Goal: Transaction & Acquisition: Purchase product/service

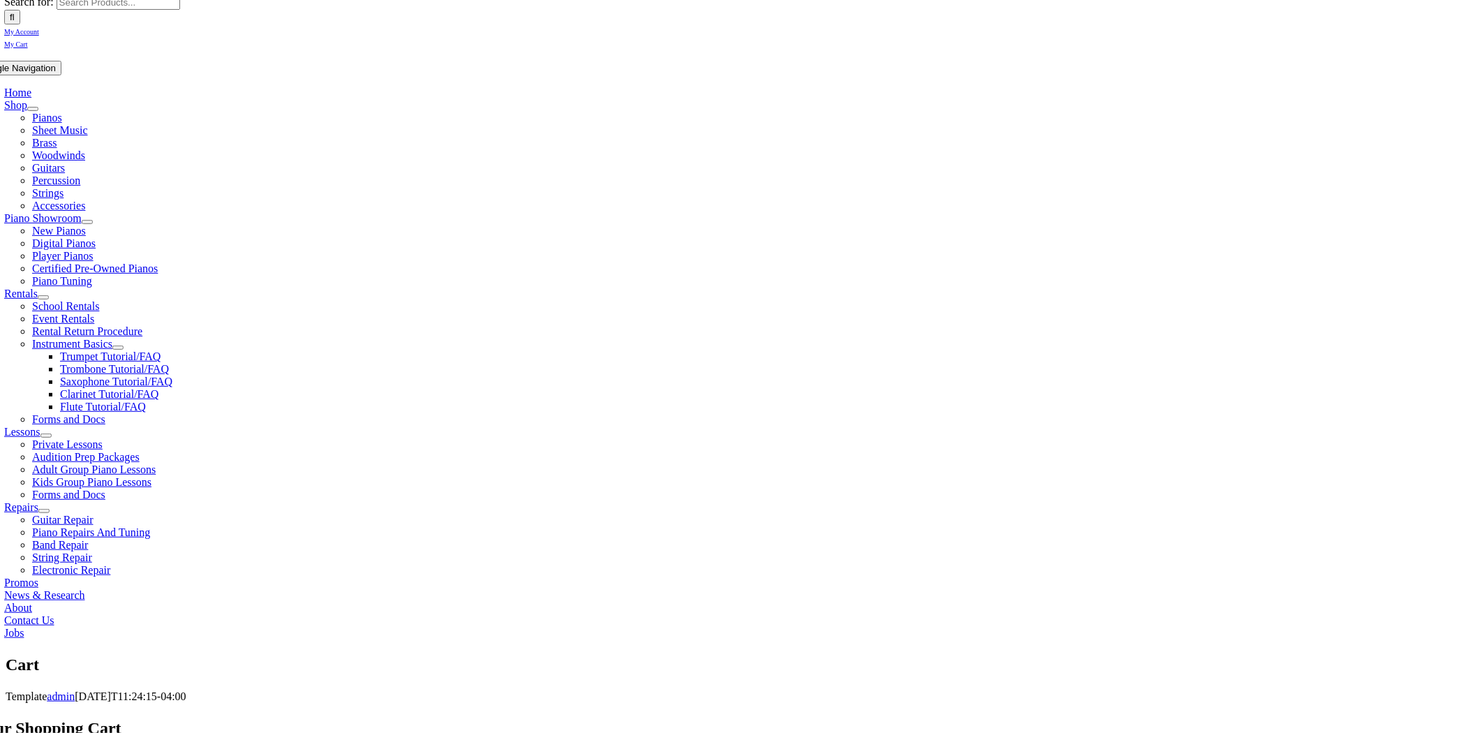
scroll to position [232, 0]
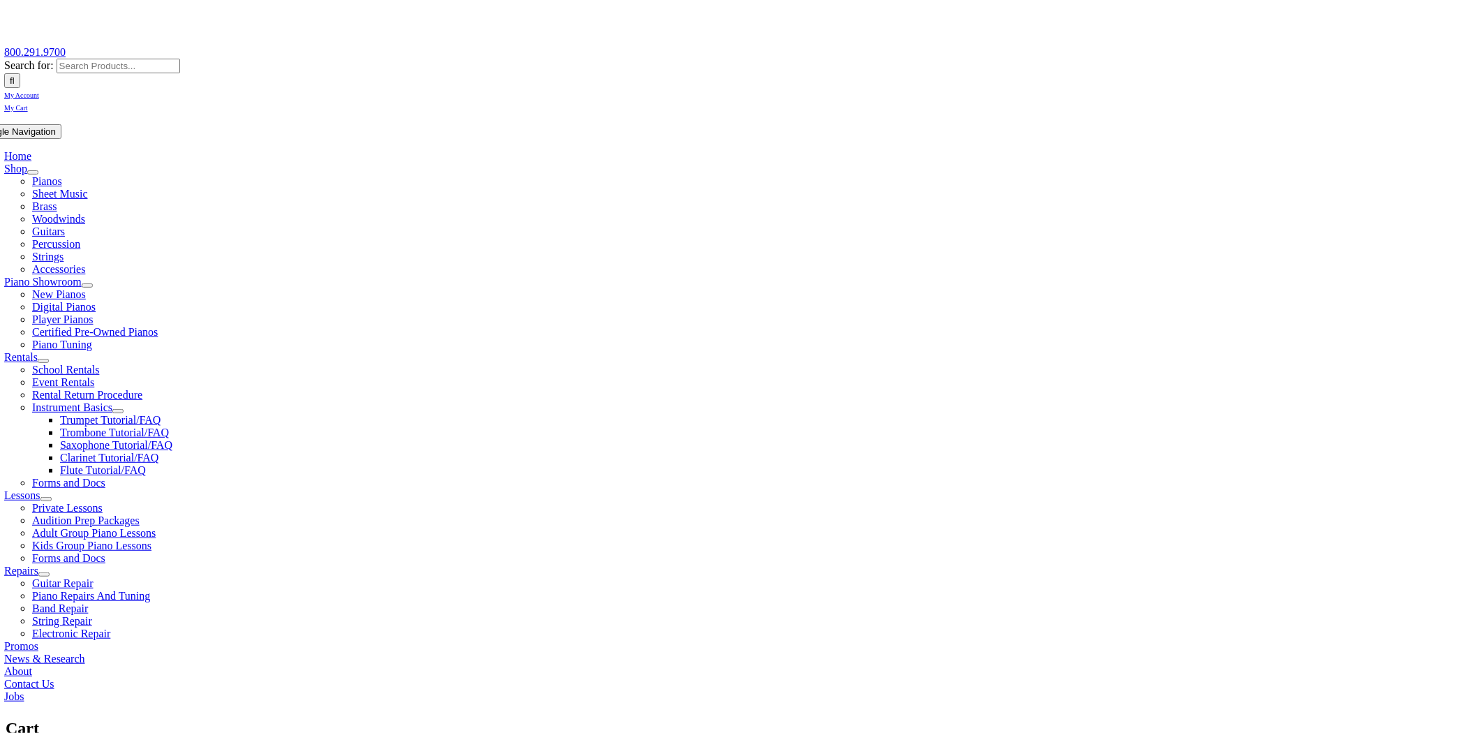
scroll to position [155, 0]
select select "PA"
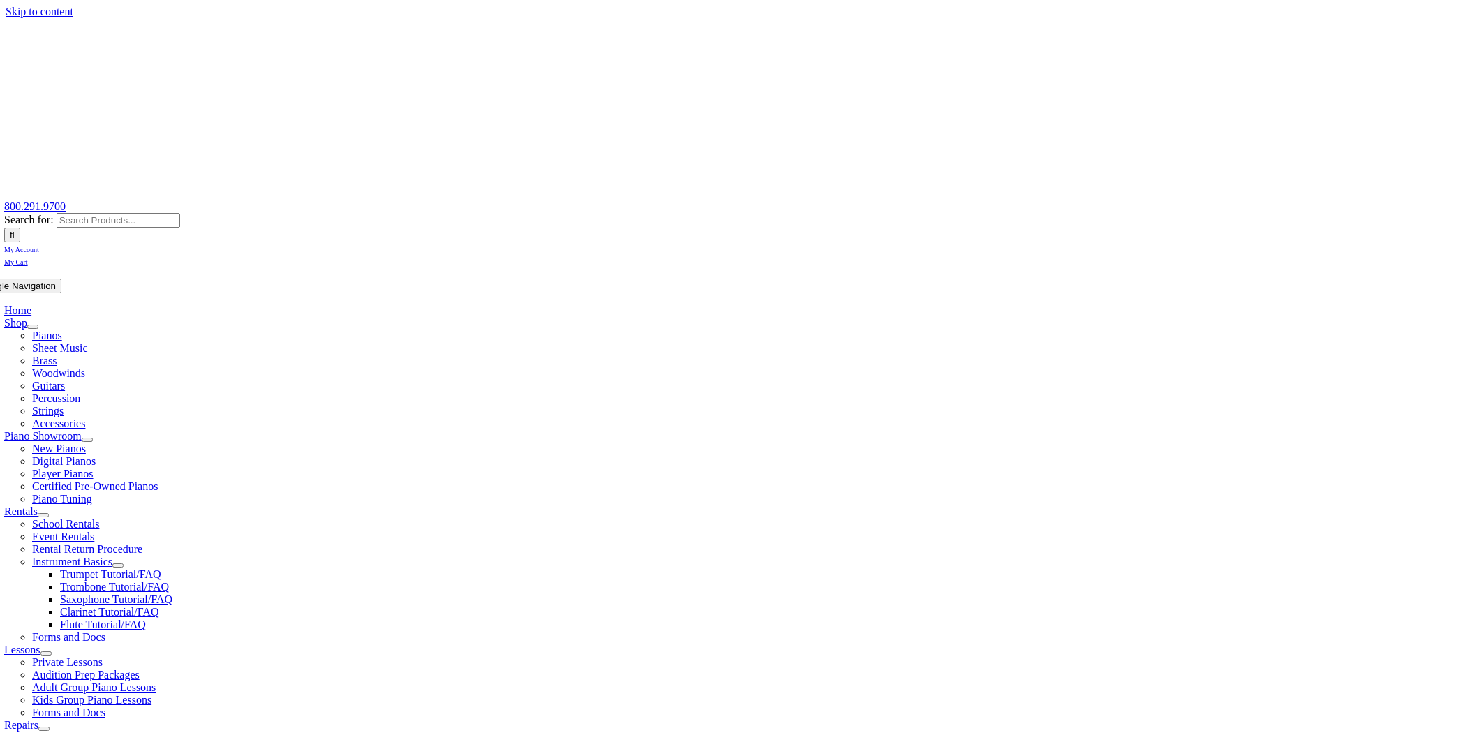
select select "PA"
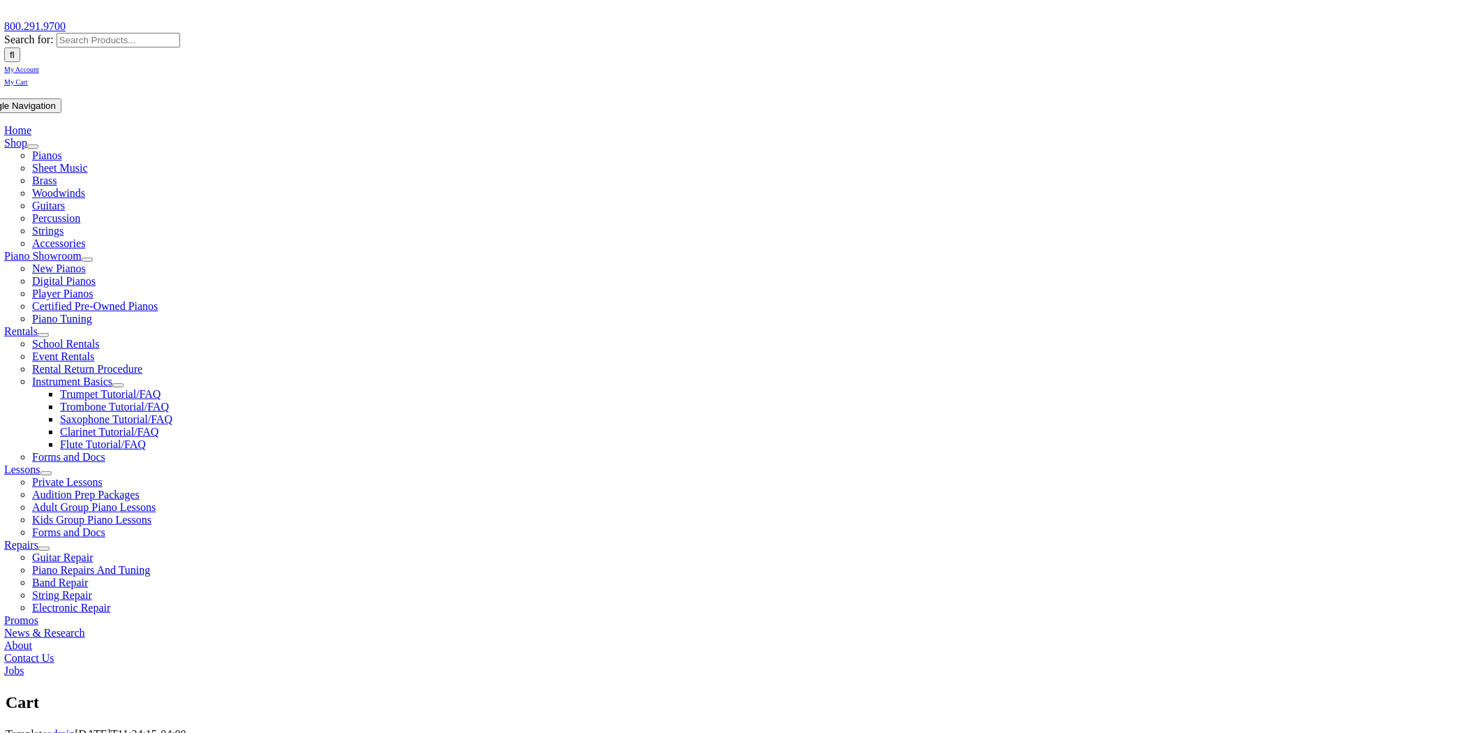
scroll to position [387, 0]
